Goal: Transaction & Acquisition: Purchase product/service

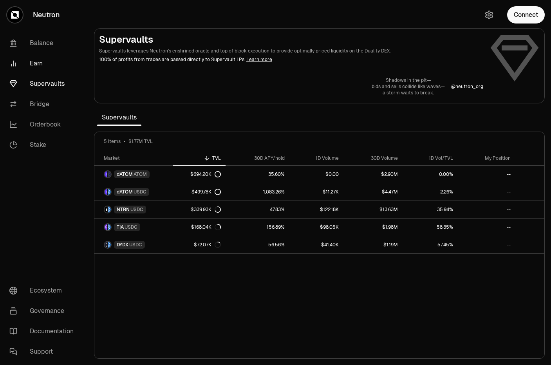
click at [35, 67] on link "Earn" at bounding box center [43, 63] width 81 height 20
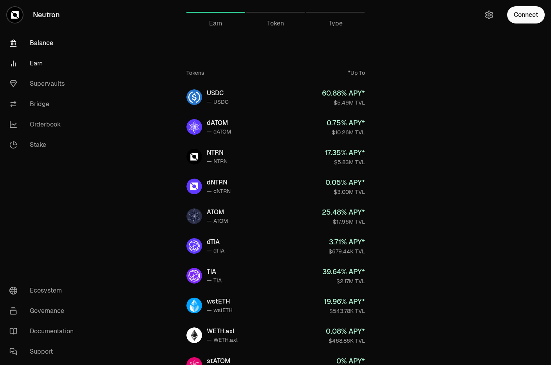
click at [30, 45] on link "Balance" at bounding box center [43, 43] width 81 height 20
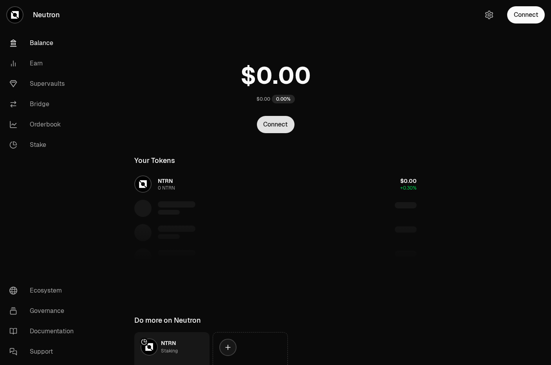
click at [279, 128] on button "Connect" at bounding box center [276, 124] width 38 height 17
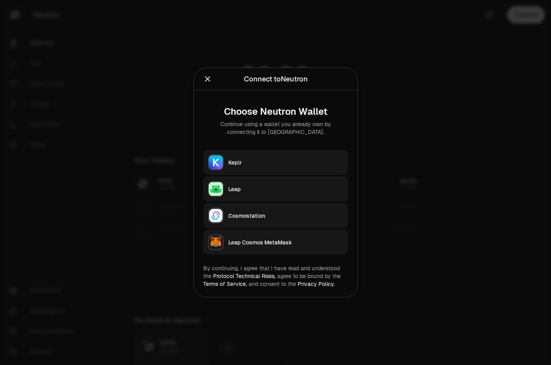
click at [244, 168] on button "Keplr" at bounding box center [275, 162] width 145 height 25
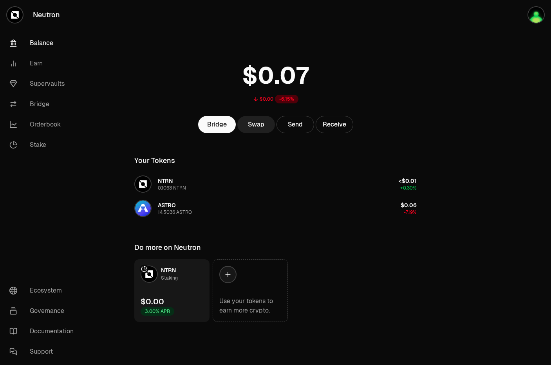
click at [256, 125] on link "Swap" at bounding box center [256, 124] width 38 height 17
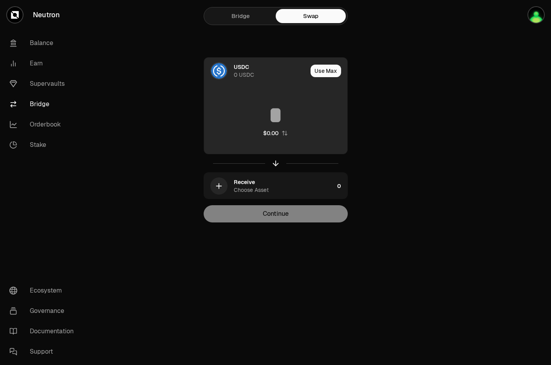
click at [276, 119] on input at bounding box center [275, 114] width 143 height 23
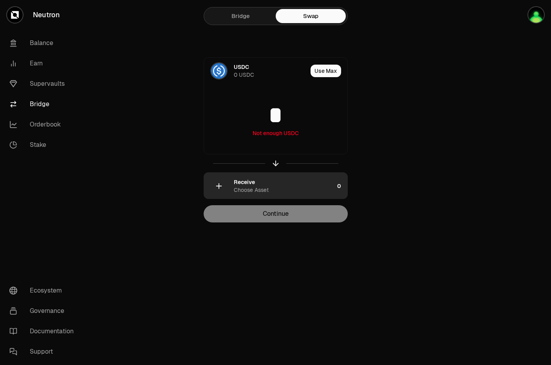
type input "*"
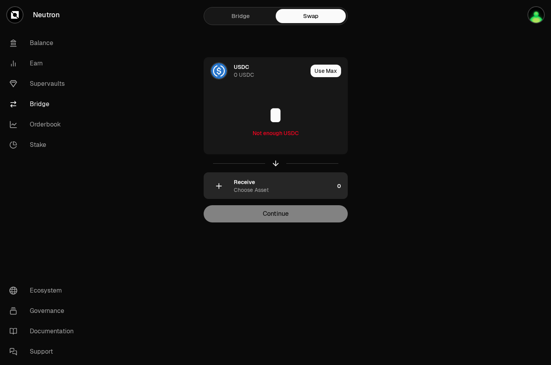
click at [318, 181] on div "Receive Choose Asset" at bounding box center [284, 186] width 100 height 16
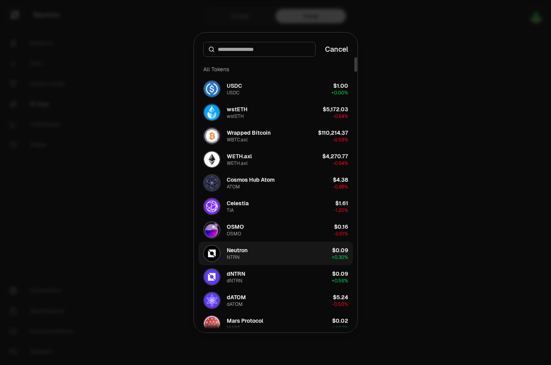
click at [271, 258] on button "Neutron NTRN $0.09 + 0.30%" at bounding box center [276, 253] width 154 height 23
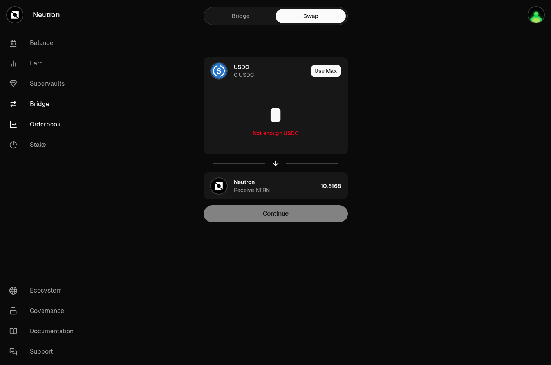
click at [38, 123] on link "Orderbook" at bounding box center [43, 124] width 81 height 20
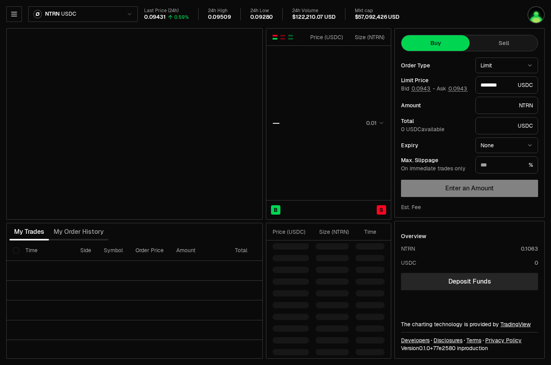
type input "********"
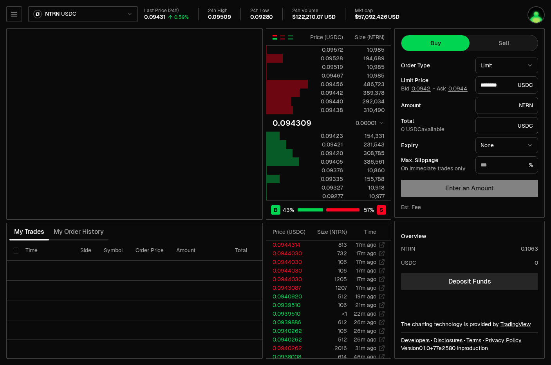
click at [52, 15] on html "Neutron Balance Earn Supervaults Bridge Orderbook Stake Ecosystem Governance Do…" at bounding box center [275, 182] width 551 height 365
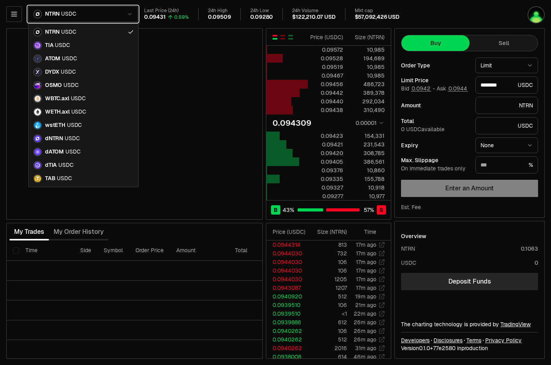
click at [52, 15] on html "Neutron Balance Earn Supervaults Bridge Orderbook Stake Ecosystem Governance Do…" at bounding box center [275, 182] width 551 height 365
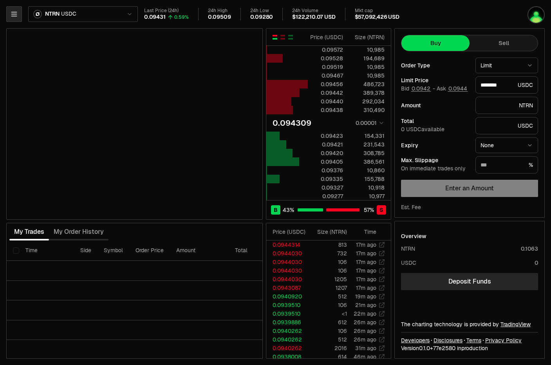
click at [14, 16] on icon "button" at bounding box center [14, 14] width 8 height 8
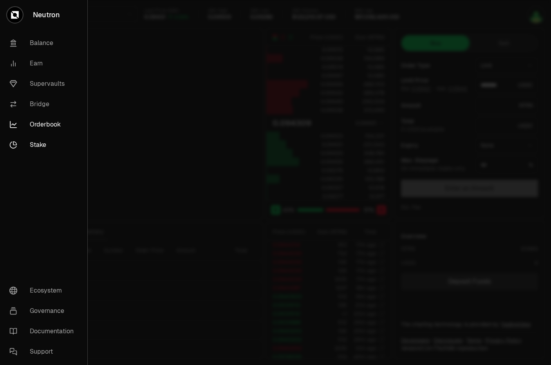
click at [37, 146] on link "Stake" at bounding box center [43, 145] width 81 height 20
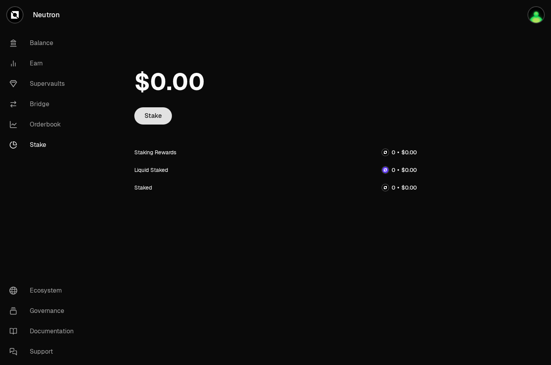
click at [159, 115] on link "Stake" at bounding box center [153, 115] width 38 height 17
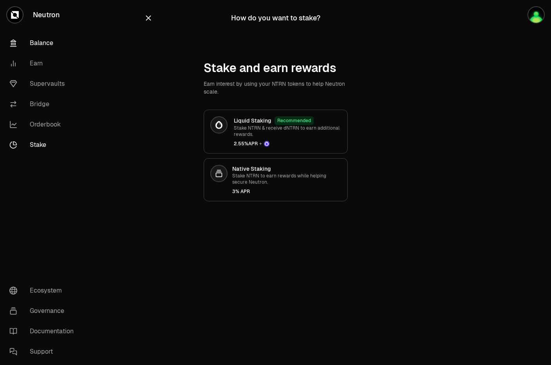
click at [38, 46] on link "Balance" at bounding box center [43, 43] width 81 height 20
